Goal: Transaction & Acquisition: Purchase product/service

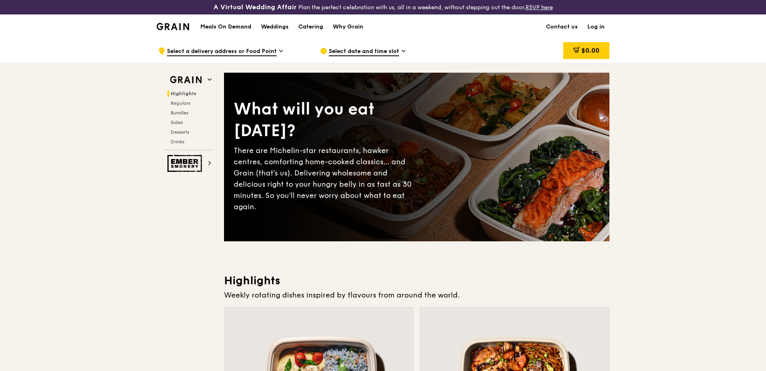
click at [225, 24] on h1 "Meals On Demand" at bounding box center [225, 27] width 51 height 8
click at [226, 29] on h1 "Meals On Demand" at bounding box center [225, 27] width 51 height 8
click at [265, 50] on span "Select a delivery address or Food Point" at bounding box center [222, 51] width 110 height 9
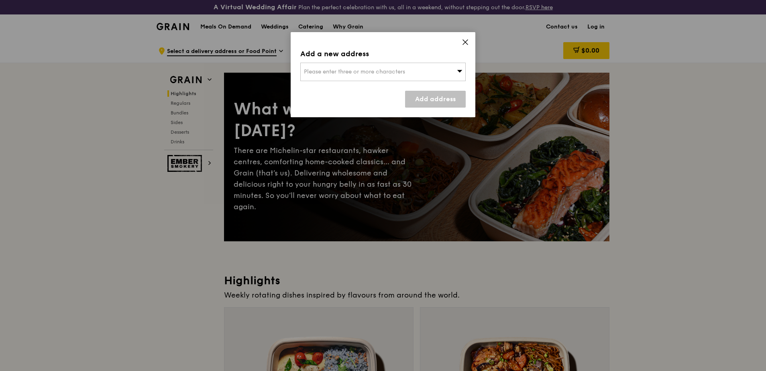
click at [435, 72] on div "Please enter three or more characters" at bounding box center [382, 72] width 165 height 18
click at [466, 38] on div "Add a new address Please enter three or more characters Please enter 3 or more …" at bounding box center [383, 74] width 185 height 85
click at [468, 40] on icon at bounding box center [465, 42] width 5 height 5
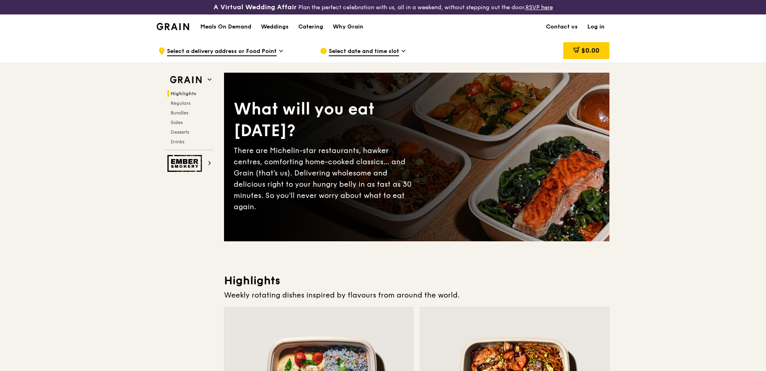
click at [235, 24] on h1 "Meals On Demand" at bounding box center [225, 27] width 51 height 8
click at [395, 52] on span "Select date and time slot" at bounding box center [364, 51] width 70 height 9
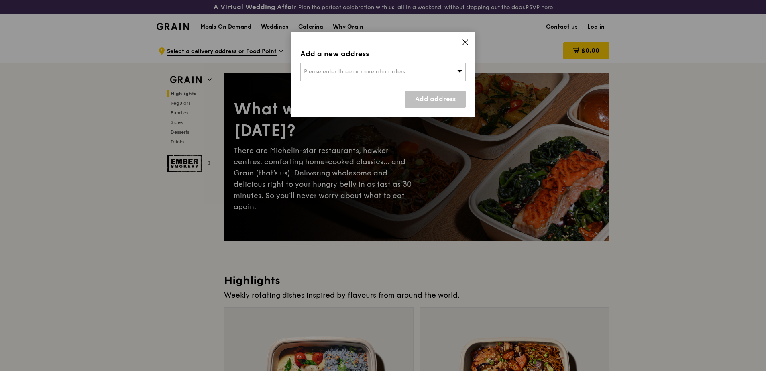
click at [393, 68] on span "Please enter three or more characters" at bounding box center [354, 71] width 101 height 7
click at [467, 41] on icon at bounding box center [465, 42] width 5 height 5
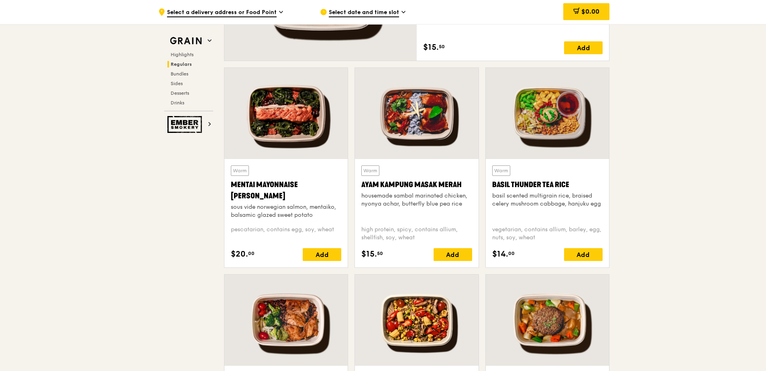
scroll to position [683, 0]
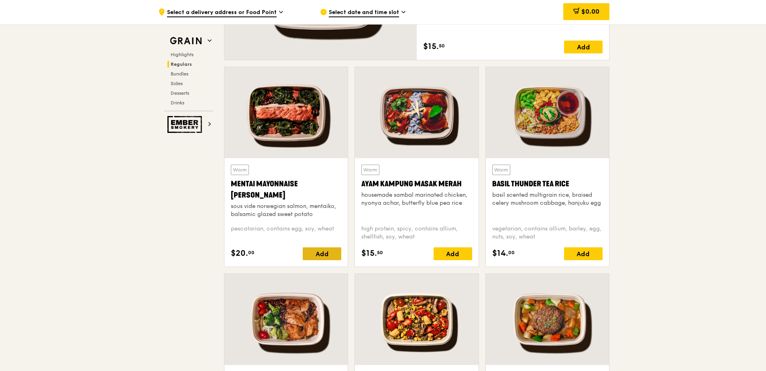
click at [317, 253] on div "Add" at bounding box center [322, 253] width 39 height 13
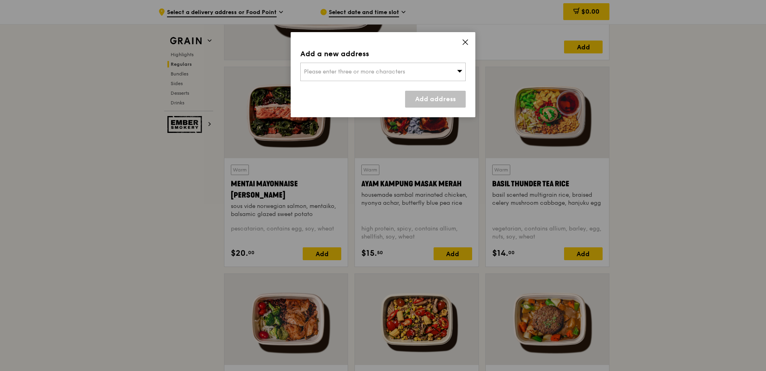
click at [439, 71] on div "Please enter three or more characters" at bounding box center [382, 72] width 165 height 18
click at [463, 41] on icon at bounding box center [465, 42] width 7 height 7
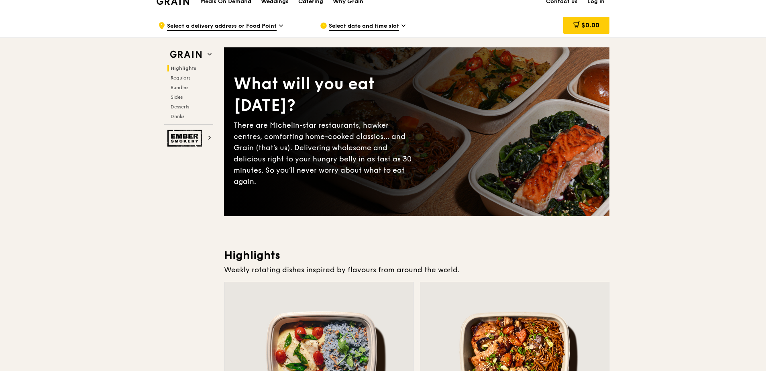
scroll to position [0, 0]
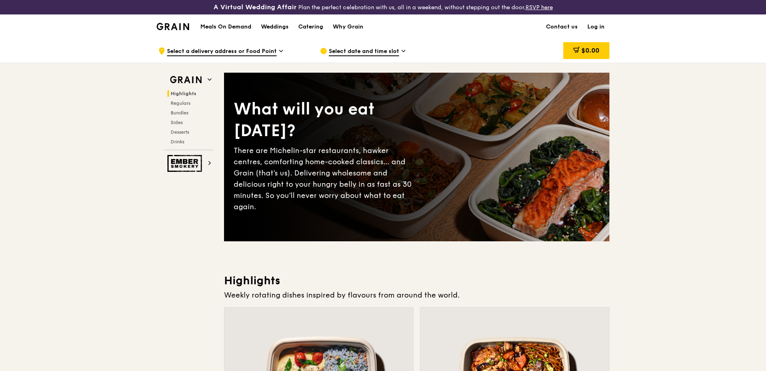
click at [224, 28] on h1 "Meals On Demand" at bounding box center [225, 27] width 51 height 8
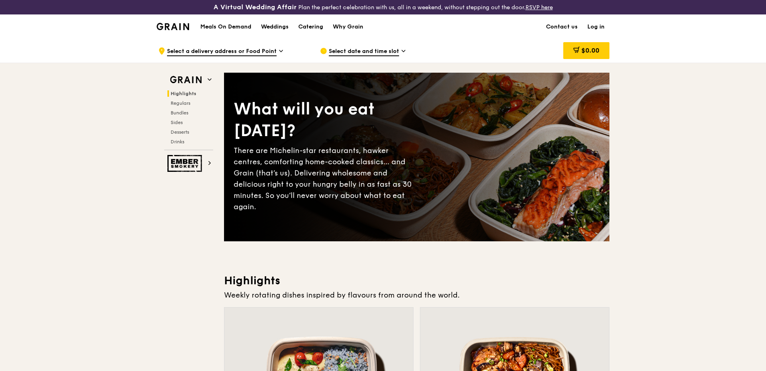
drag, startPoint x: 224, startPoint y: 28, endPoint x: 223, endPoint y: 23, distance: 4.9
click at [223, 23] on h1 "Meals On Demand" at bounding box center [225, 27] width 51 height 8
click at [246, 51] on span "Select a delivery address or Food Point" at bounding box center [222, 51] width 110 height 9
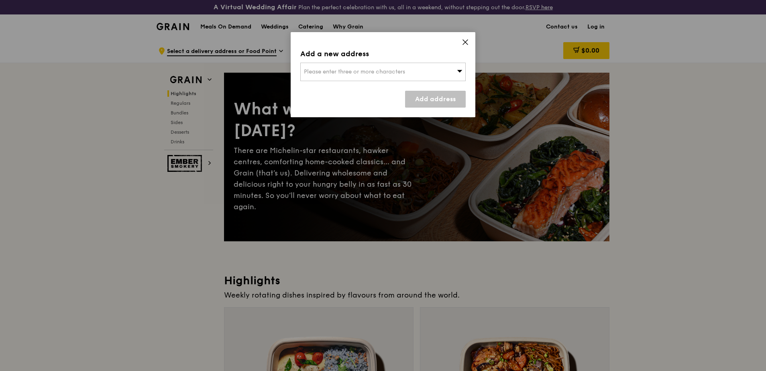
click at [458, 72] on icon at bounding box center [460, 71] width 6 height 6
click at [366, 75] on input "search" at bounding box center [383, 72] width 165 height 18
paste input "119077"
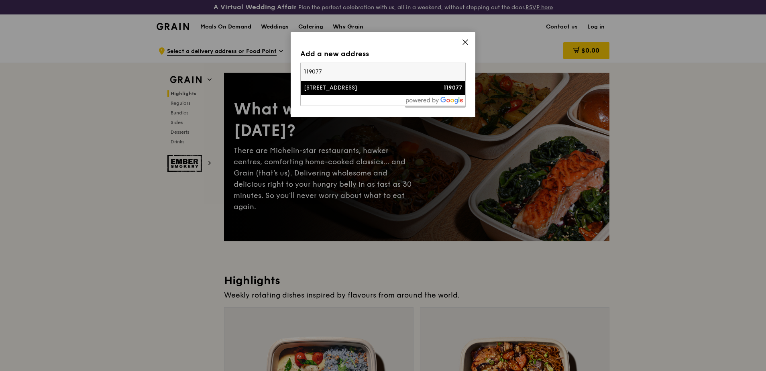
type input "119077"
click at [368, 89] on div "[STREET_ADDRESS]" at bounding box center [363, 88] width 119 height 8
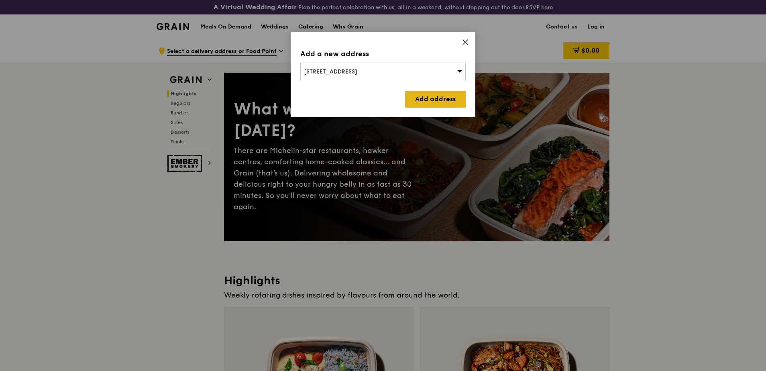
click at [435, 100] on link "Add address" at bounding box center [435, 99] width 61 height 17
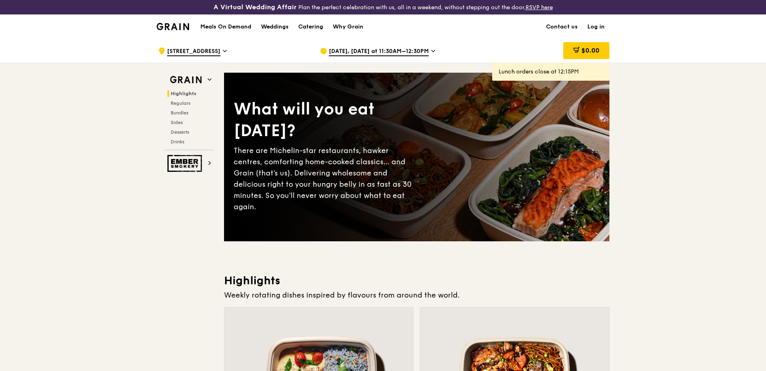
click at [394, 52] on span "[DATE], [DATE] at 11:30AM–12:30PM" at bounding box center [379, 51] width 100 height 9
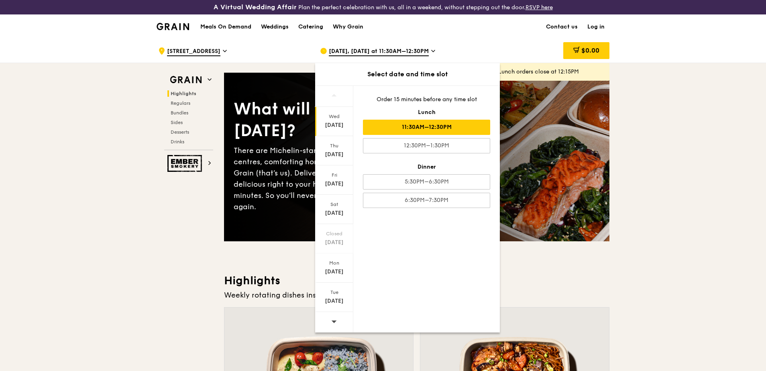
click at [432, 128] on div "11:30AM–12:30PM" at bounding box center [426, 127] width 127 height 15
click at [437, 127] on div "11:30AM–12:30PM" at bounding box center [426, 127] width 127 height 15
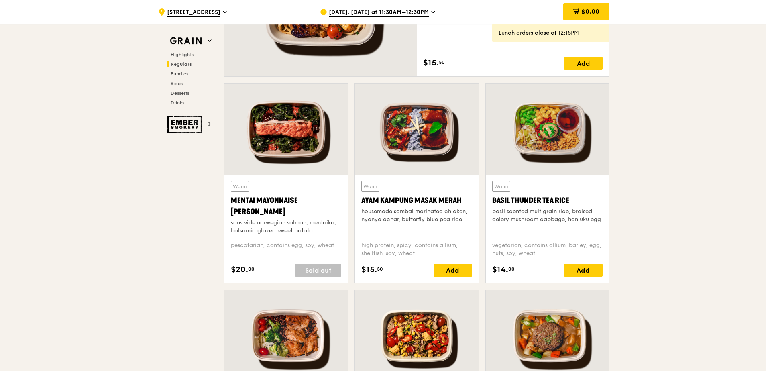
scroll to position [667, 0]
click at [453, 273] on div "Add" at bounding box center [453, 269] width 39 height 13
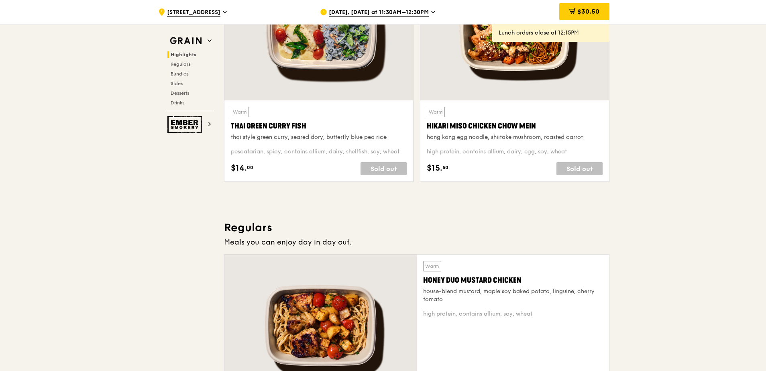
scroll to position [346, 0]
click at [592, 14] on span "$30.50" at bounding box center [589, 12] width 22 height 8
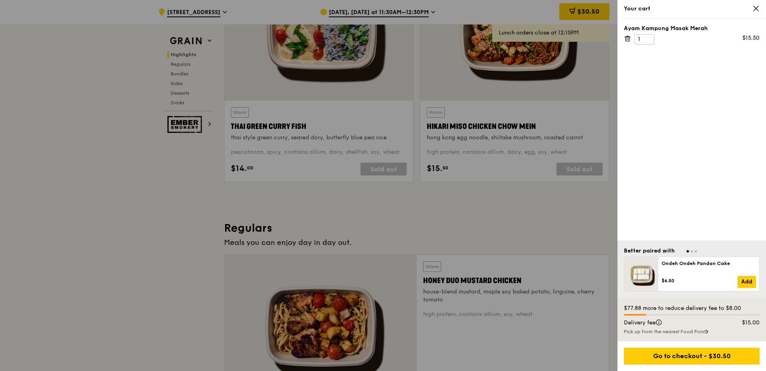
click at [680, 9] on icon at bounding box center [756, 8] width 7 height 7
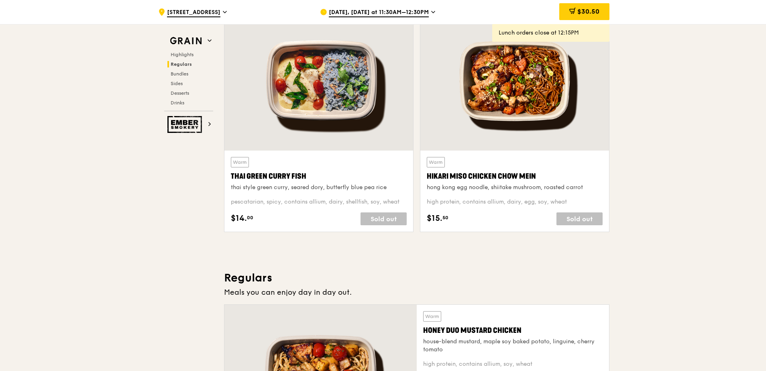
scroll to position [256, 0]
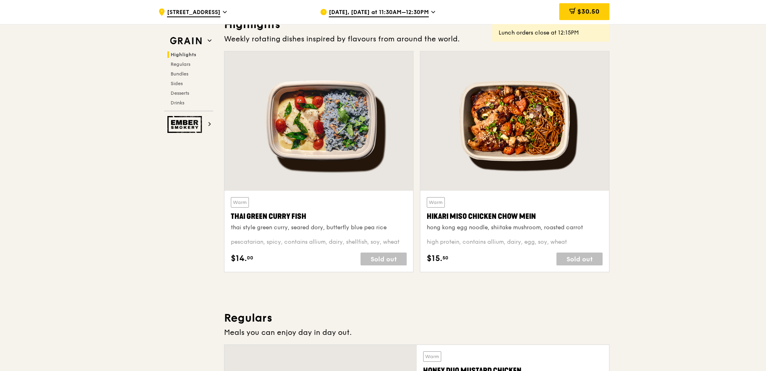
click at [395, 11] on span "[DATE], [DATE] at 11:30AM–12:30PM" at bounding box center [379, 12] width 100 height 9
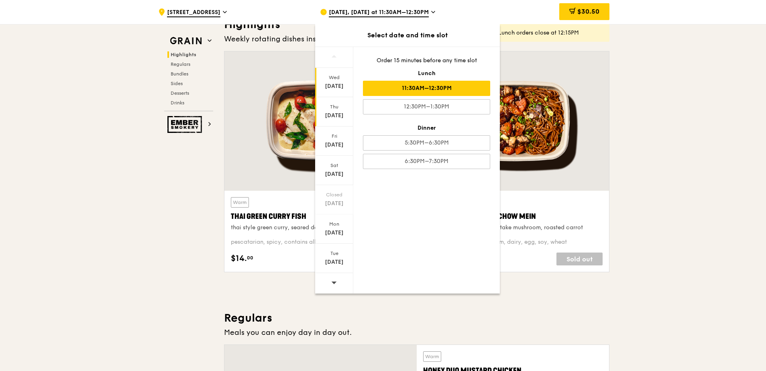
click at [331, 113] on div "[DATE]" at bounding box center [334, 116] width 36 height 8
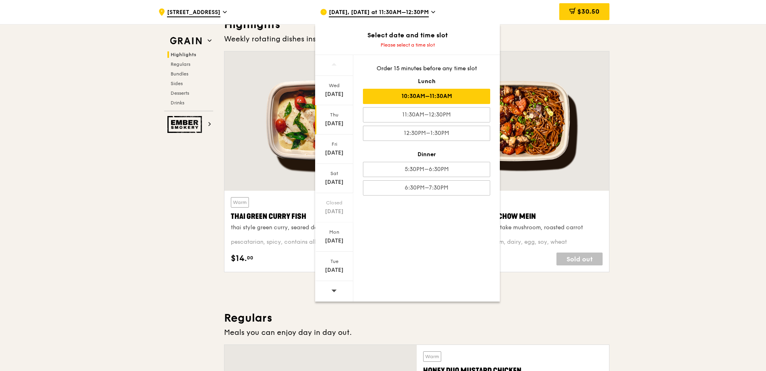
click at [435, 100] on div "10:30AM–11:30AM" at bounding box center [426, 96] width 127 height 15
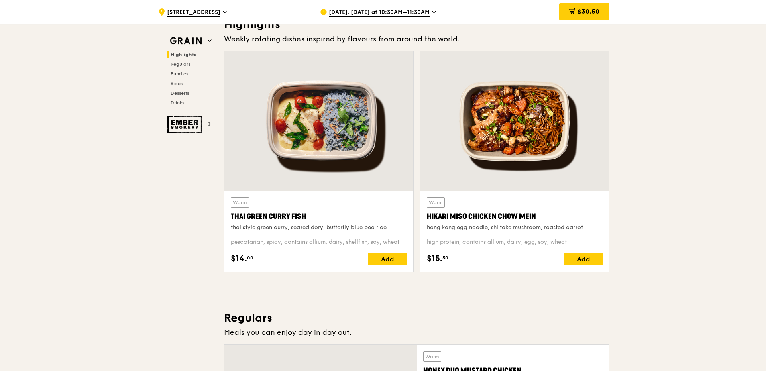
click at [422, 13] on span "[DATE], [DATE] at 10:30AM–11:30AM" at bounding box center [379, 12] width 101 height 9
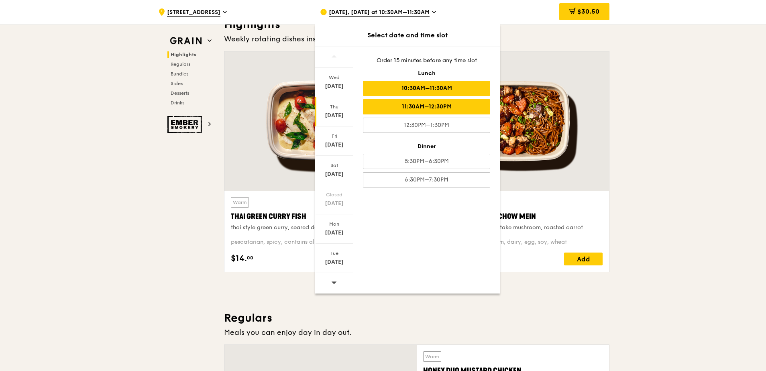
click at [419, 105] on div "11:30AM–12:30PM" at bounding box center [426, 106] width 127 height 15
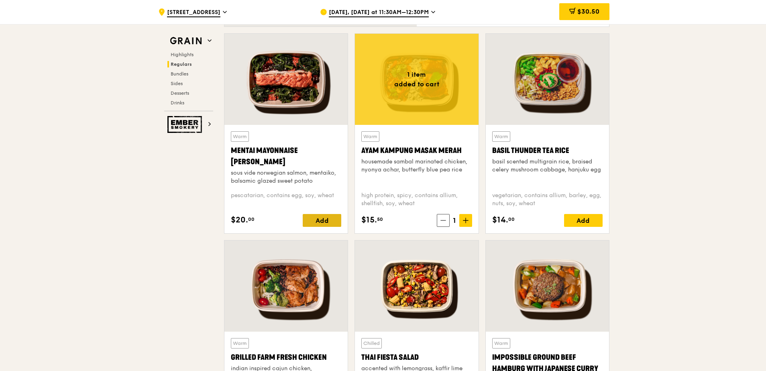
click at [320, 219] on div "Add" at bounding box center [322, 220] width 39 height 13
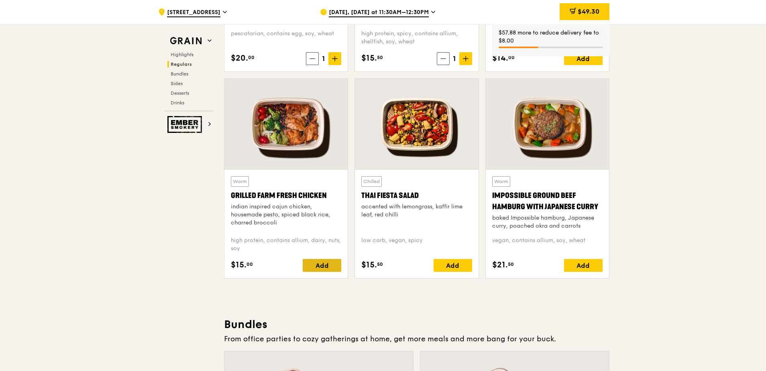
scroll to position [878, 0]
click at [327, 262] on div "Add" at bounding box center [322, 265] width 39 height 13
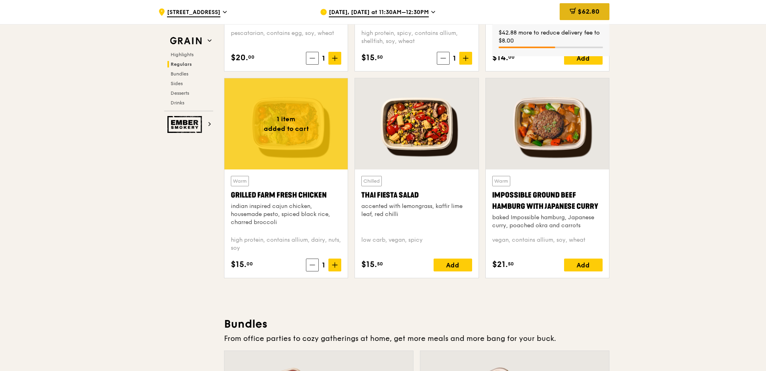
click at [582, 15] on span "$62.80" at bounding box center [589, 12] width 22 height 8
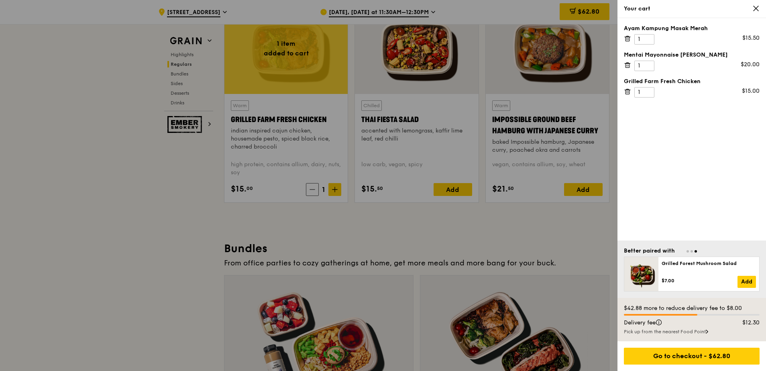
scroll to position [954, 0]
click at [680, 353] on div "Go to checkout - $62.80" at bounding box center [692, 356] width 136 height 17
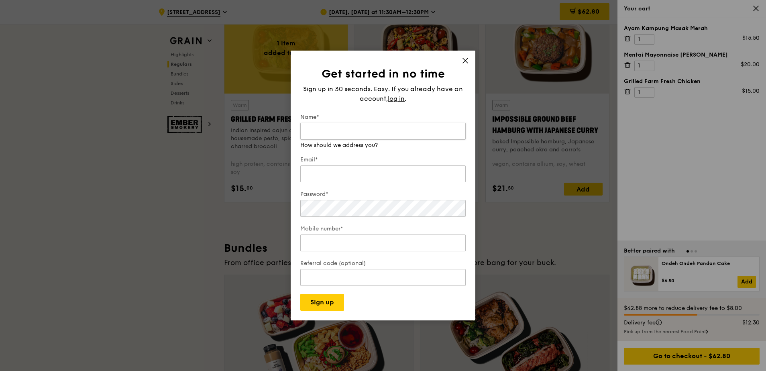
click at [403, 130] on input "Name*" at bounding box center [382, 131] width 165 height 17
type input "[PERSON_NAME]"
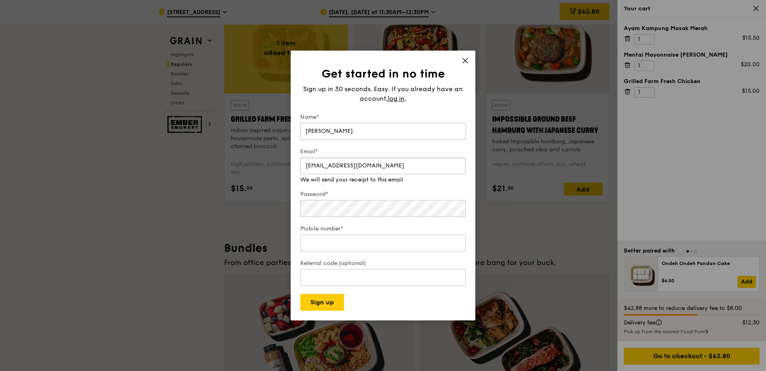
type input "[EMAIL_ADDRESS][DOMAIN_NAME]"
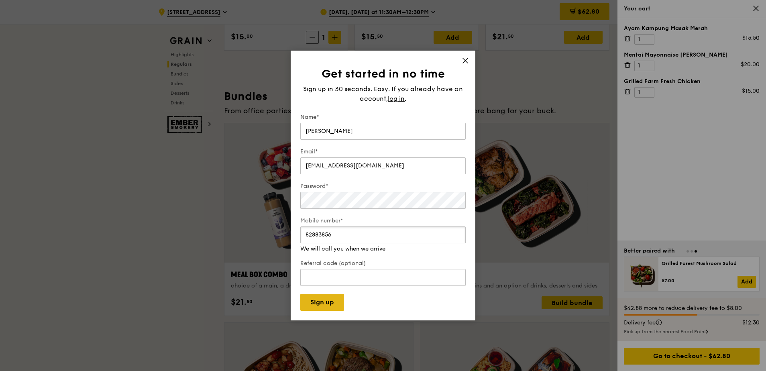
scroll to position [1106, 0]
type input "82883856"
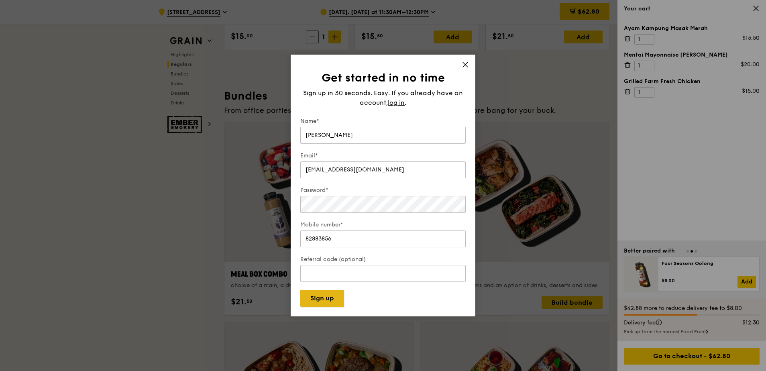
click at [327, 304] on button "Sign up" at bounding box center [322, 298] width 44 height 17
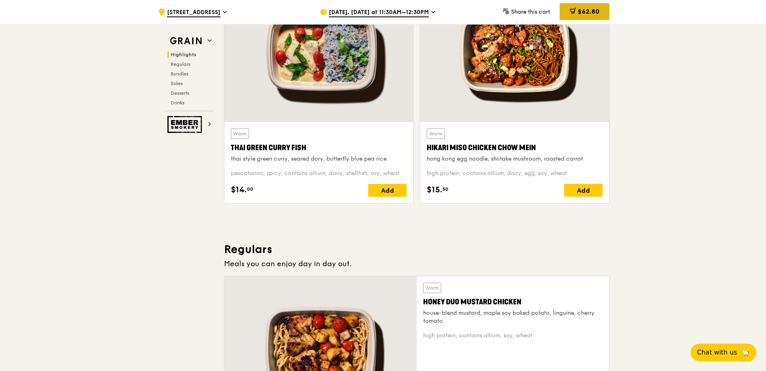
scroll to position [324, 0]
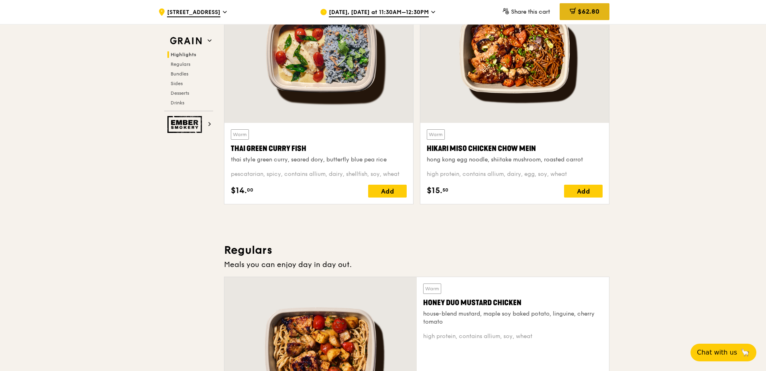
click at [591, 10] on span "$62.80" at bounding box center [589, 12] width 22 height 8
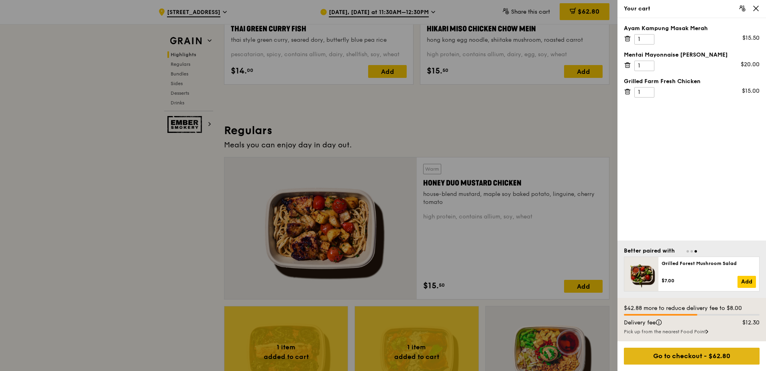
scroll to position [444, 0]
click at [696, 355] on div "Go to checkout - $62.80" at bounding box center [692, 356] width 136 height 17
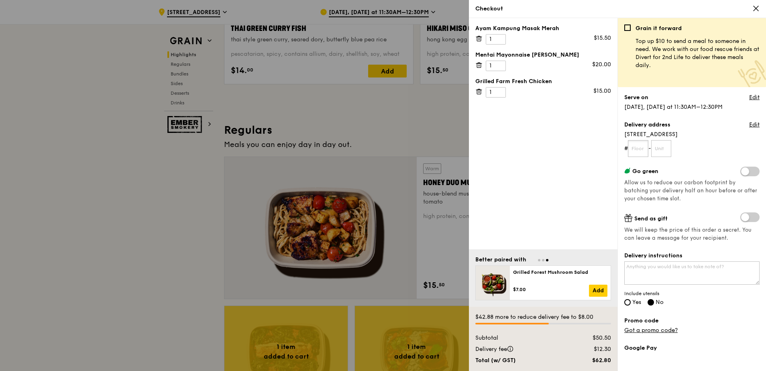
click at [630, 143] on input "text" at bounding box center [638, 148] width 20 height 17
click at [642, 146] on input "text" at bounding box center [638, 148] width 20 height 17
type input "03"
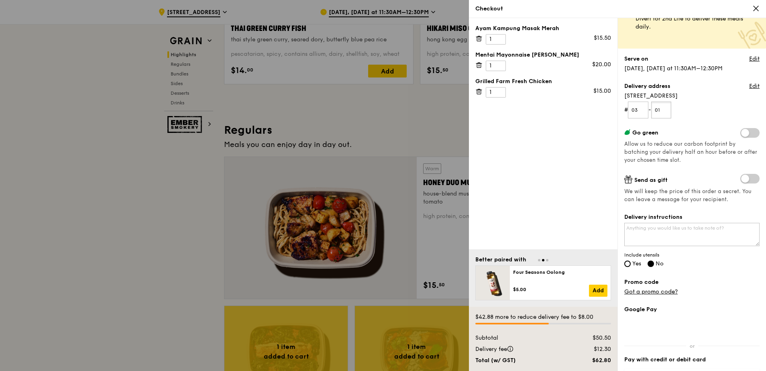
scroll to position [39, 0]
type input "01"
